Goal: Task Accomplishment & Management: Complete application form

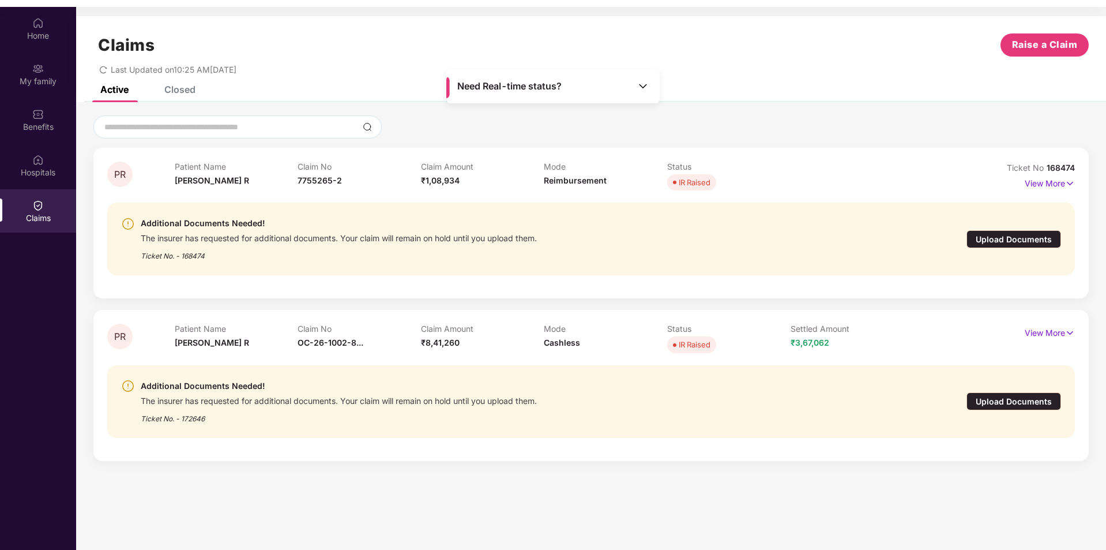
scroll to position [65, 0]
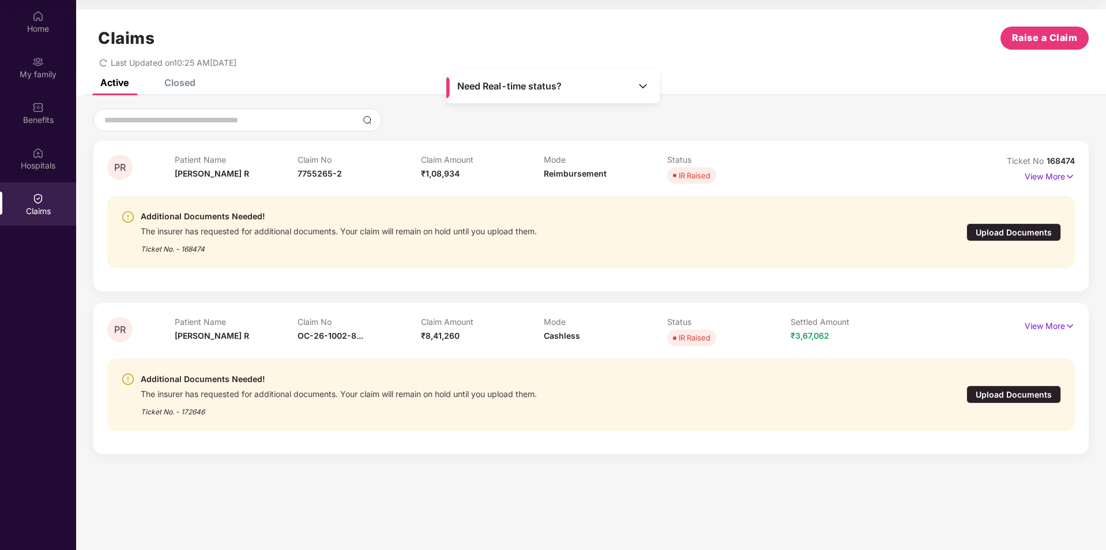
click at [990, 230] on div "Upload Documents" at bounding box center [1014, 232] width 95 height 18
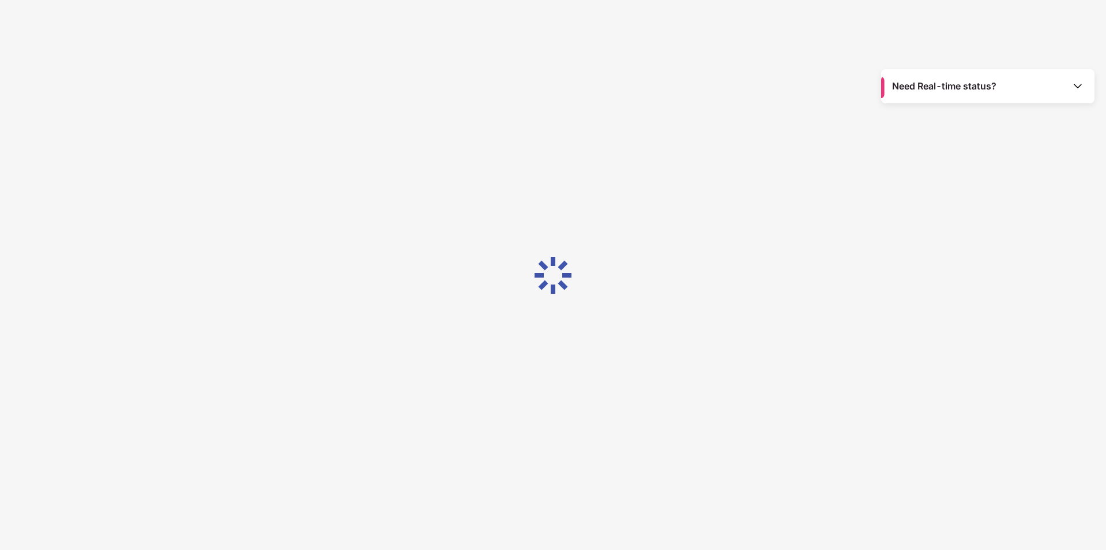
scroll to position [28, 0]
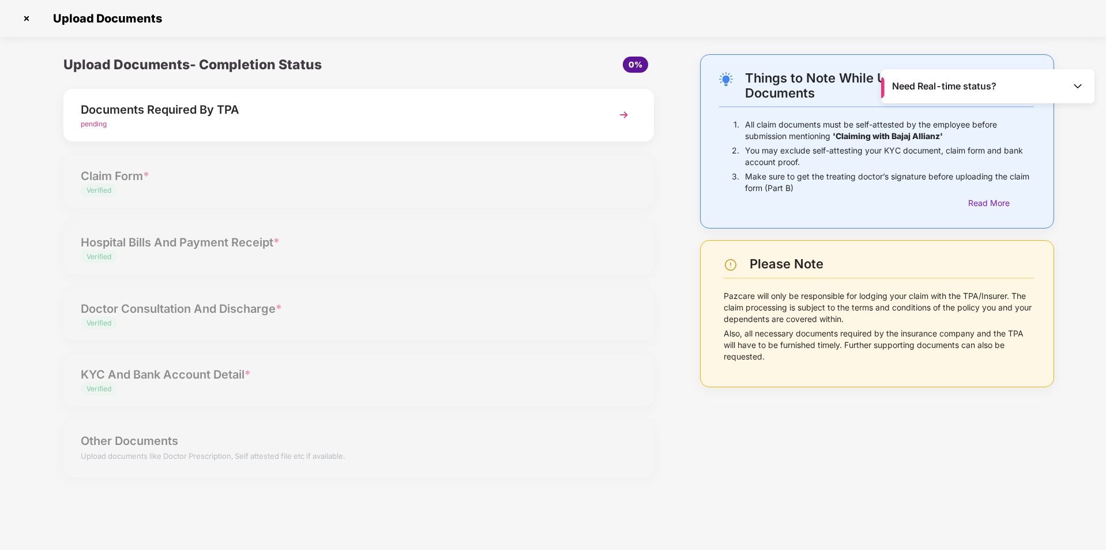
click at [92, 126] on span "pending" at bounding box center [94, 123] width 26 height 9
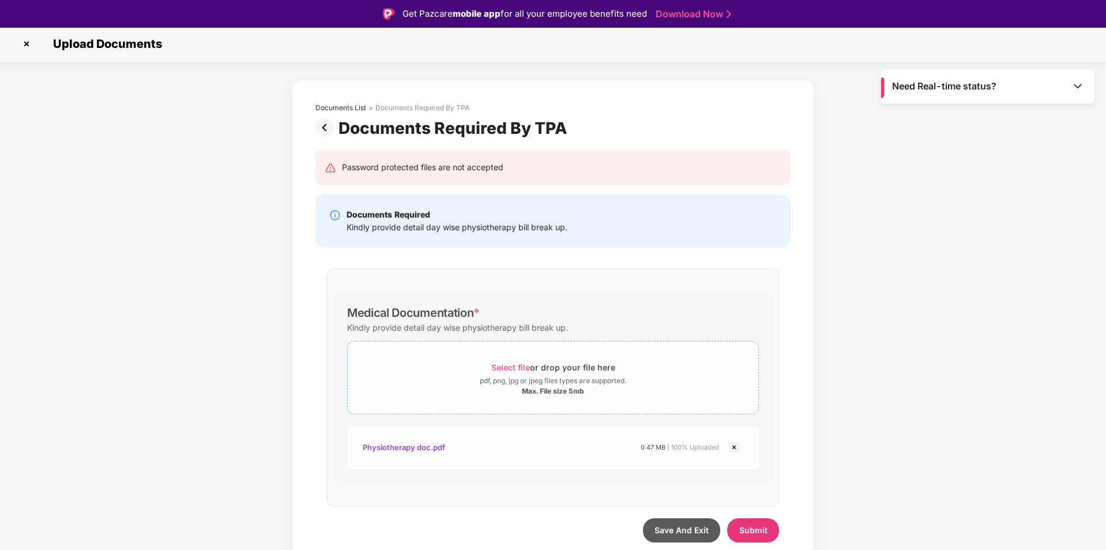
scroll to position [28, 0]
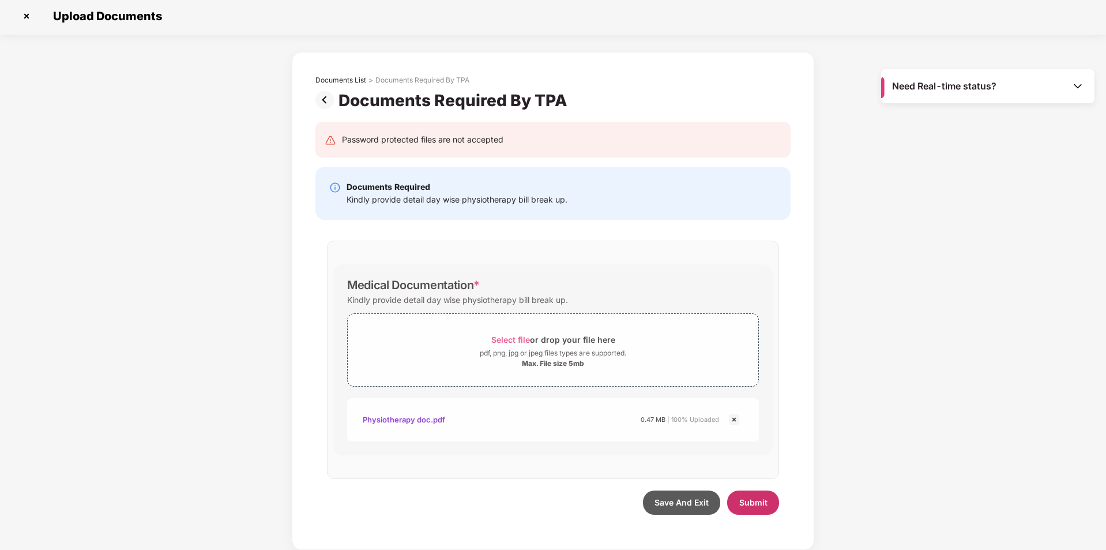
click at [757, 502] on span "Submit" at bounding box center [753, 502] width 28 height 10
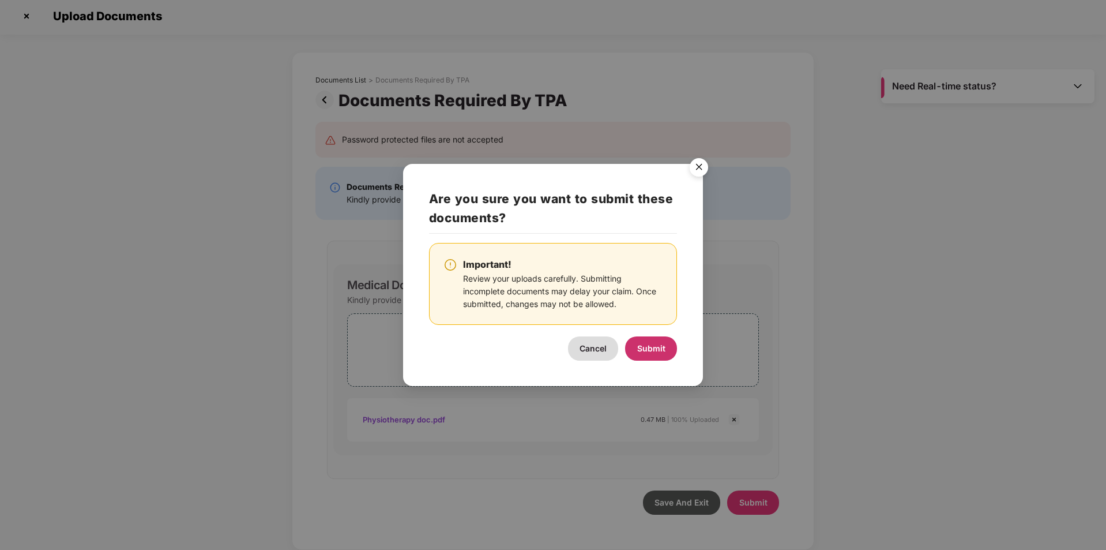
click at [658, 348] on span "Submit" at bounding box center [651, 348] width 28 height 10
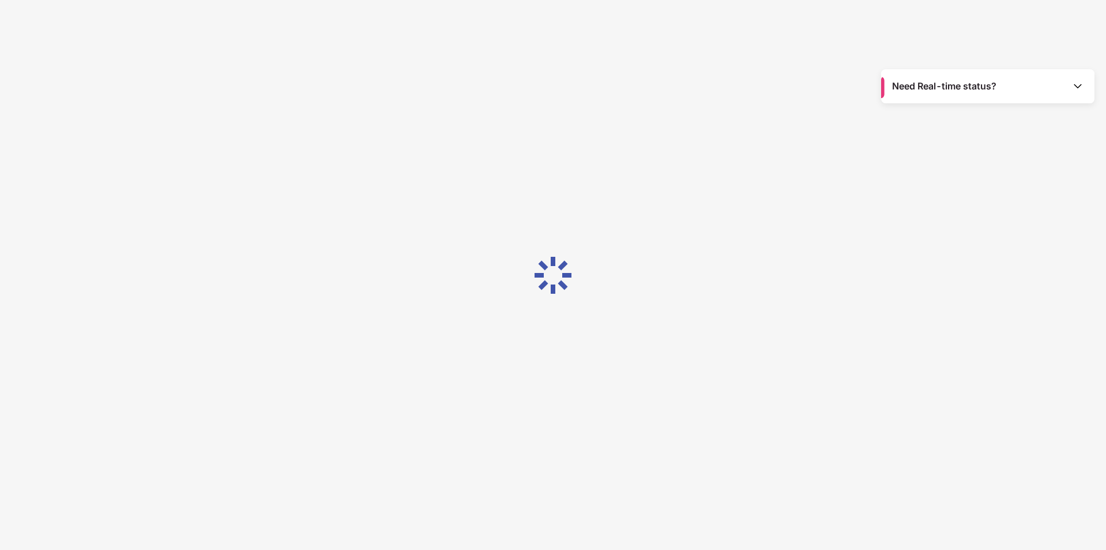
scroll to position [0, 0]
